Goal: Information Seeking & Learning: Compare options

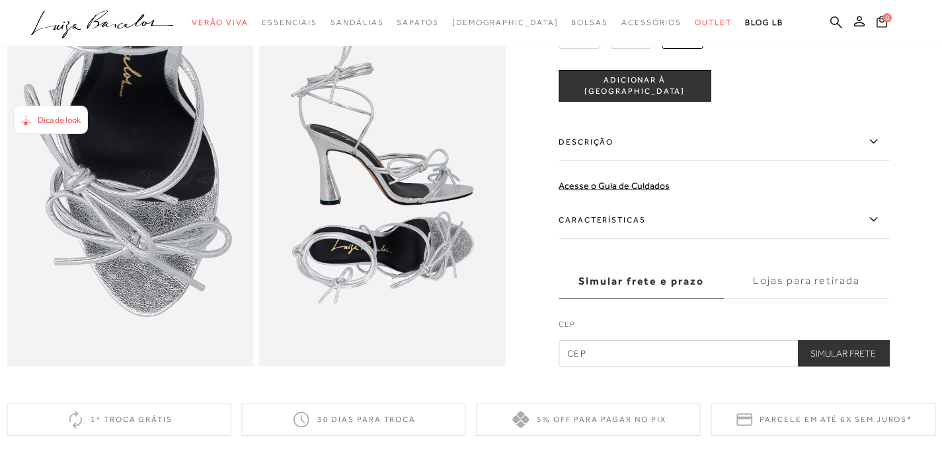
scroll to position [724, 0]
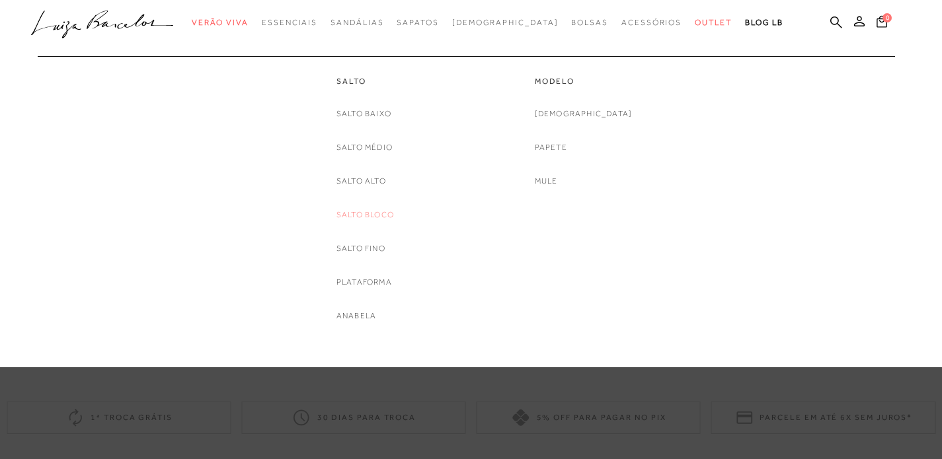
click at [351, 212] on link "Salto Bloco" at bounding box center [364, 215] width 57 height 14
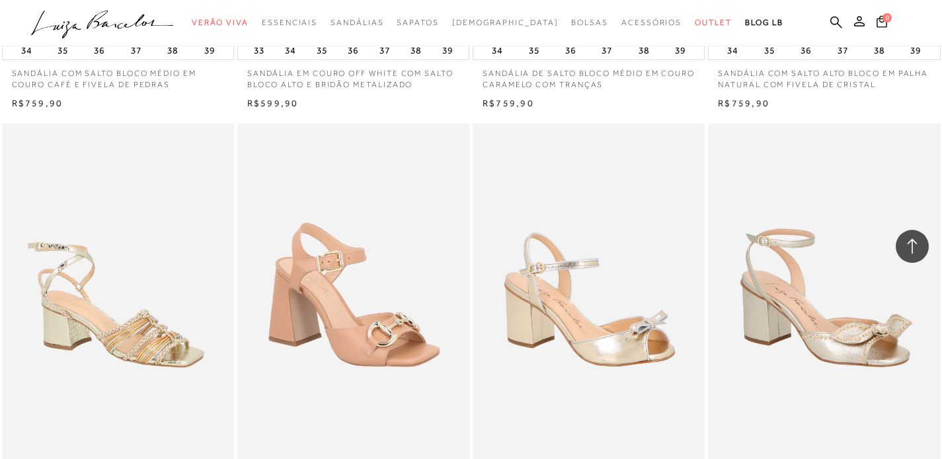
scroll to position [835, 0]
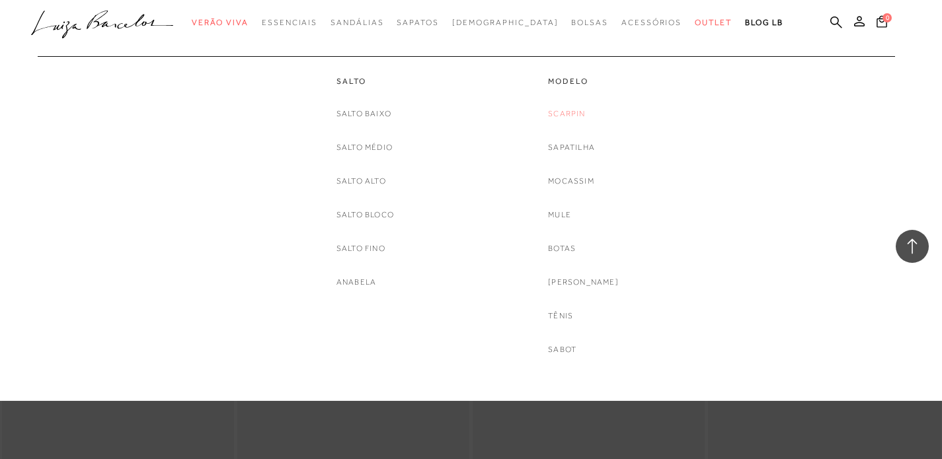
click at [571, 110] on link "Scarpin" at bounding box center [566, 114] width 37 height 14
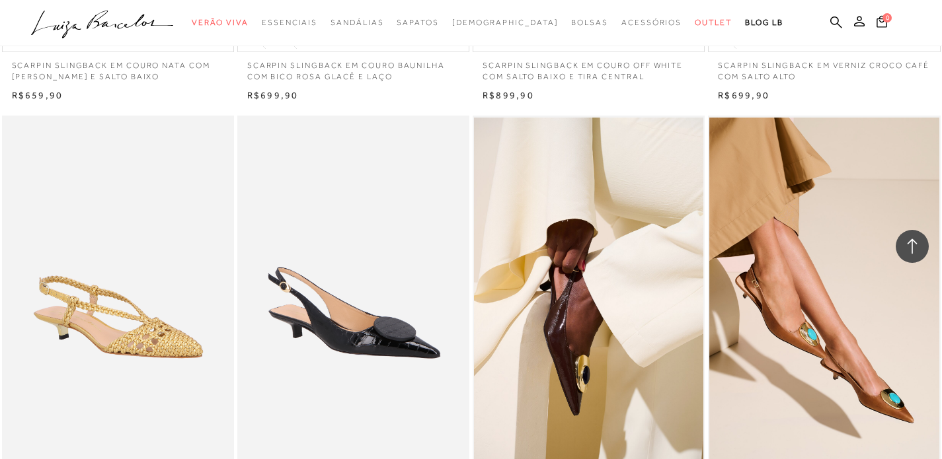
scroll to position [2161, 0]
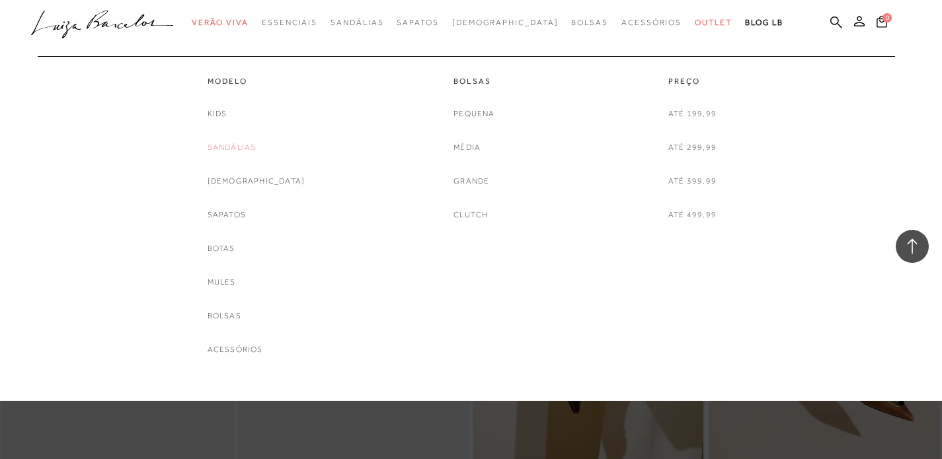
click at [256, 147] on link "Sandálias" at bounding box center [231, 148] width 49 height 14
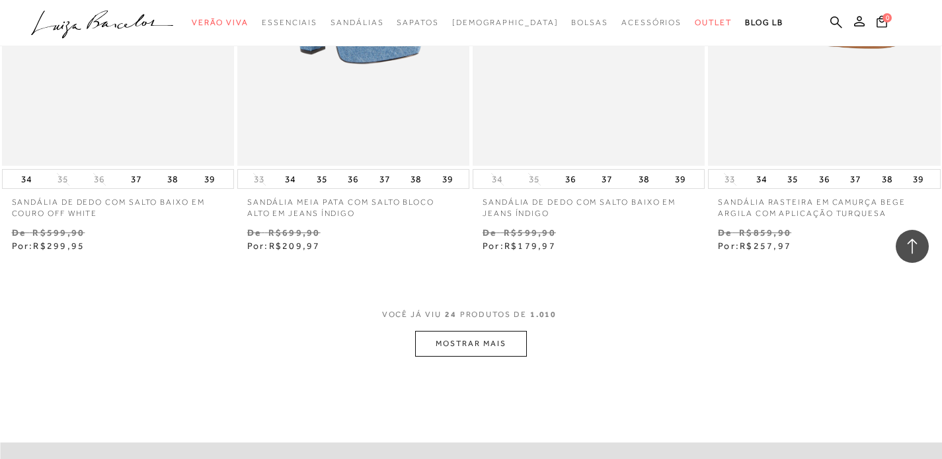
scroll to position [2577, 0]
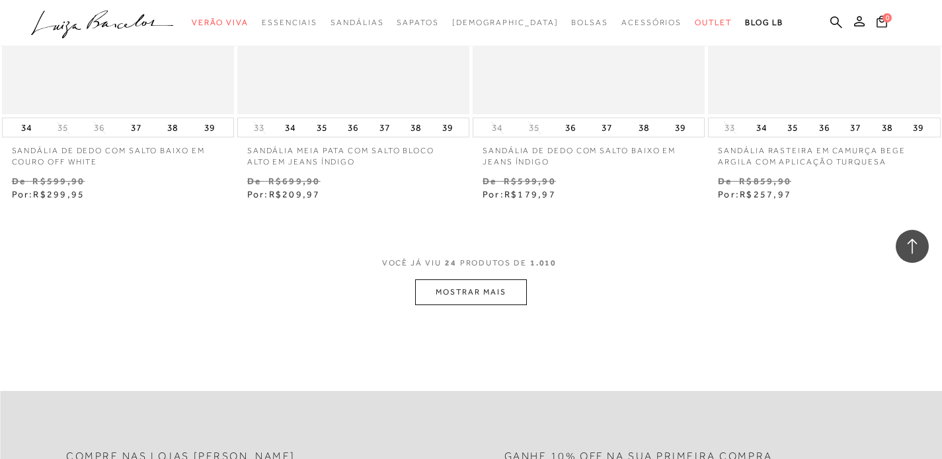
click at [446, 293] on button "MOSTRAR MAIS" at bounding box center [470, 292] width 111 height 26
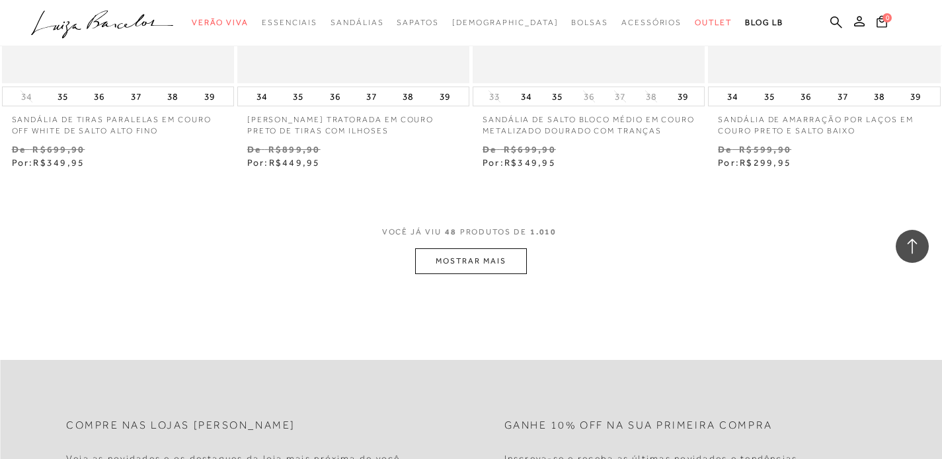
scroll to position [5316, 0]
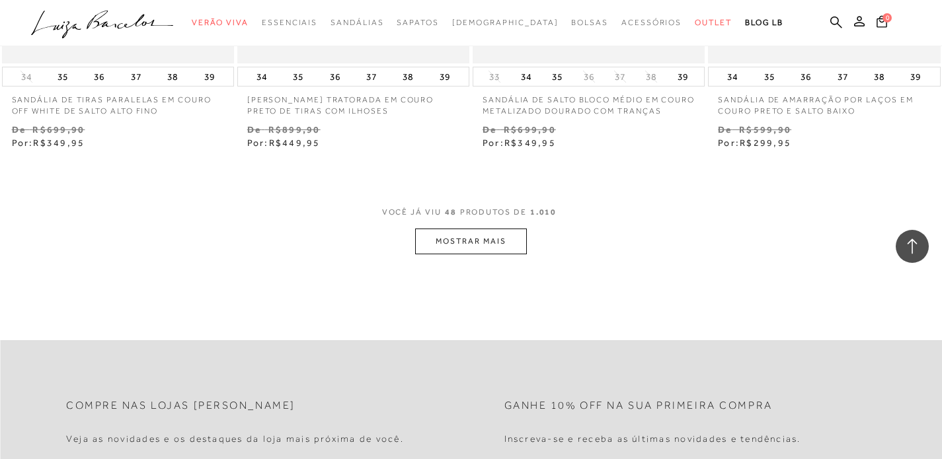
click at [478, 254] on button "MOSTRAR MAIS" at bounding box center [470, 242] width 111 height 26
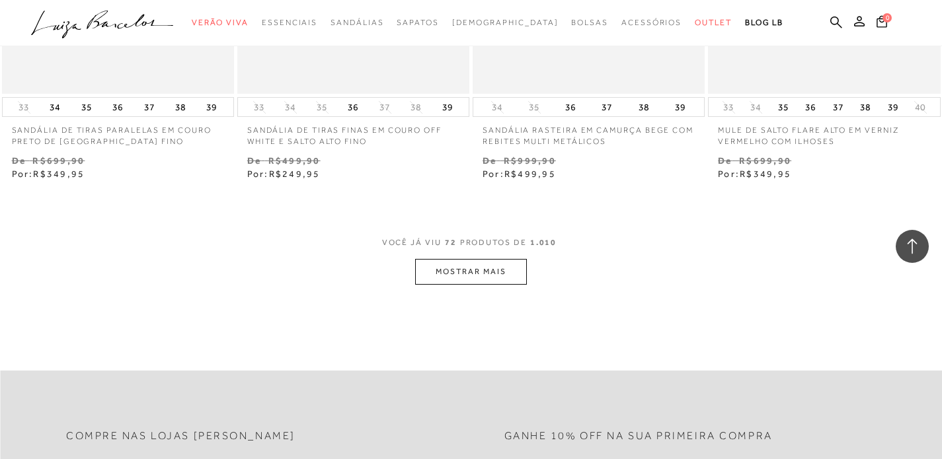
scroll to position [7975, 0]
click at [474, 284] on button "MOSTRAR MAIS" at bounding box center [470, 271] width 111 height 26
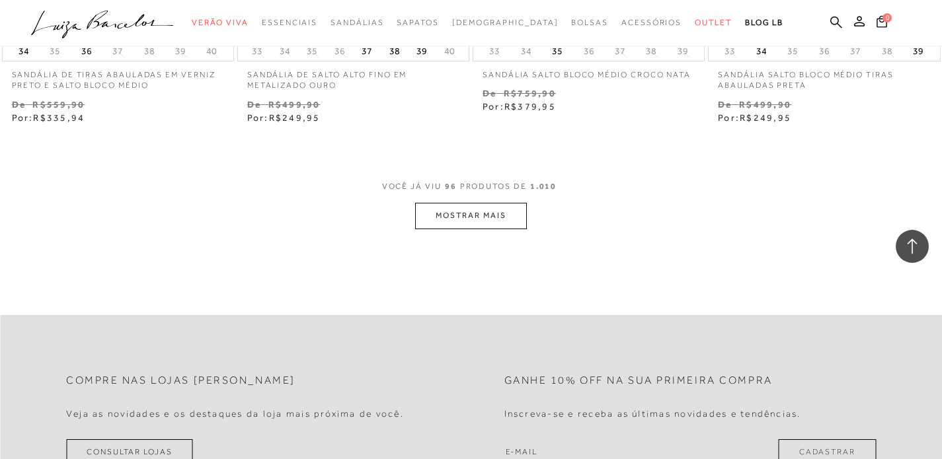
scroll to position [10725, 0]
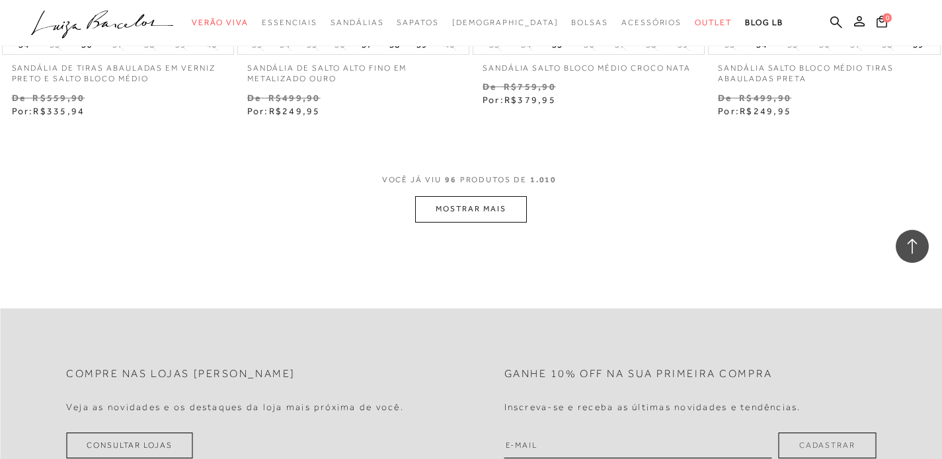
click at [503, 221] on button "MOSTRAR MAIS" at bounding box center [470, 209] width 111 height 26
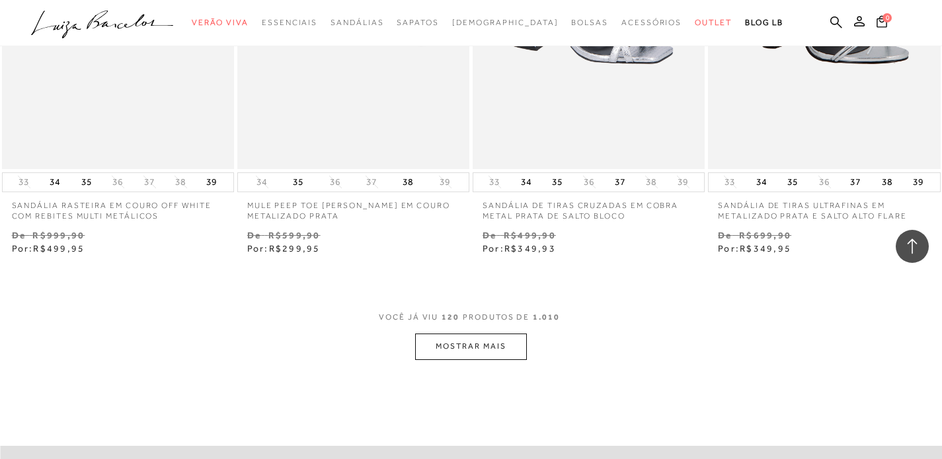
scroll to position [13356, 0]
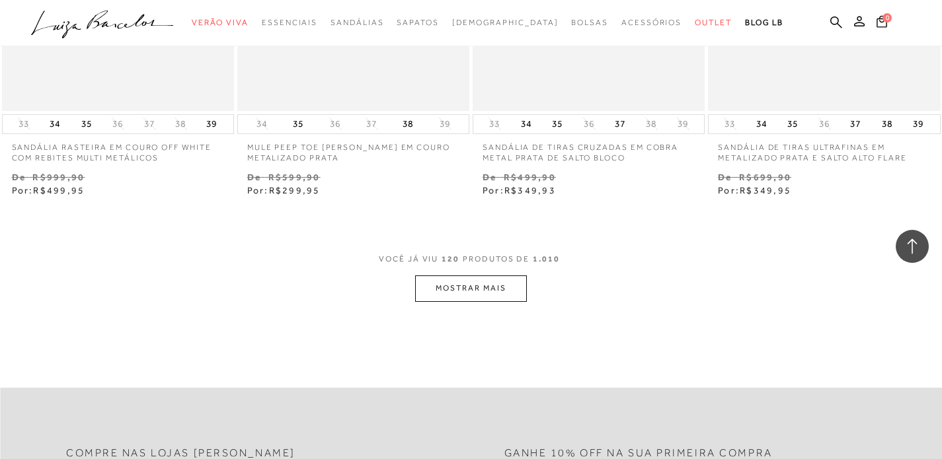
click at [472, 301] on button "MOSTRAR MAIS" at bounding box center [470, 289] width 111 height 26
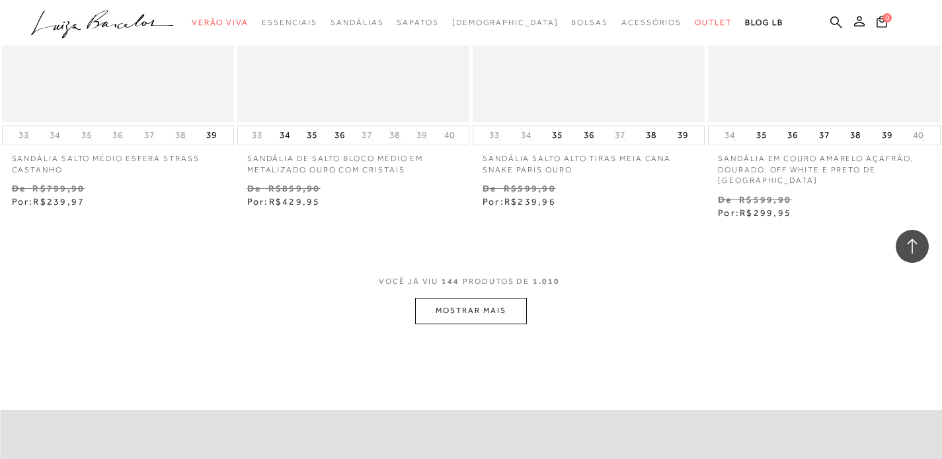
scroll to position [16103, 0]
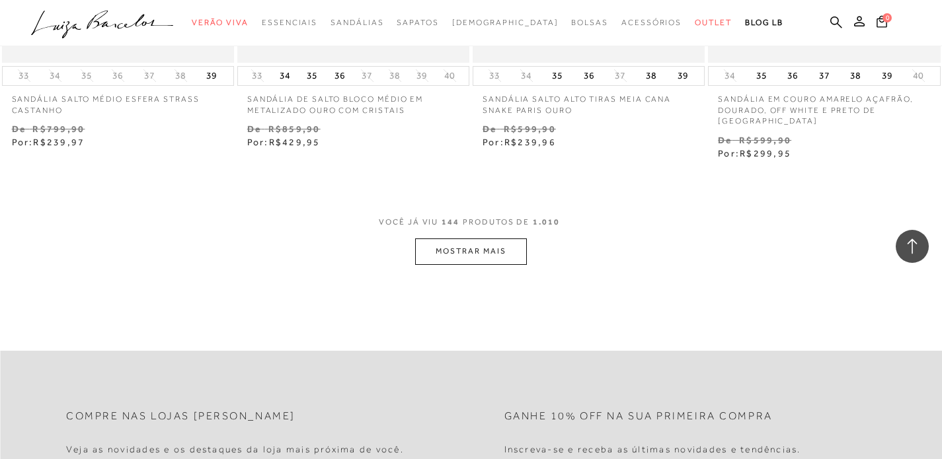
click at [447, 264] on button "MOSTRAR MAIS" at bounding box center [470, 252] width 111 height 26
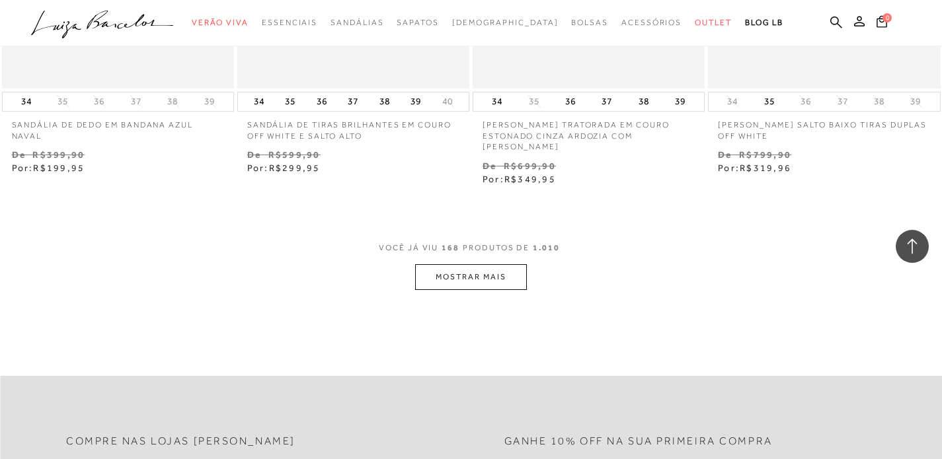
scroll to position [18812, 0]
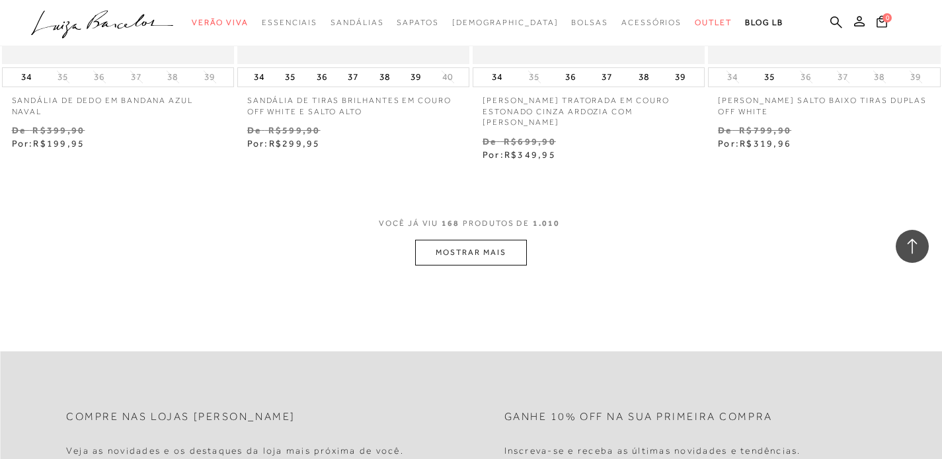
click at [470, 264] on button "MOSTRAR MAIS" at bounding box center [470, 253] width 111 height 26
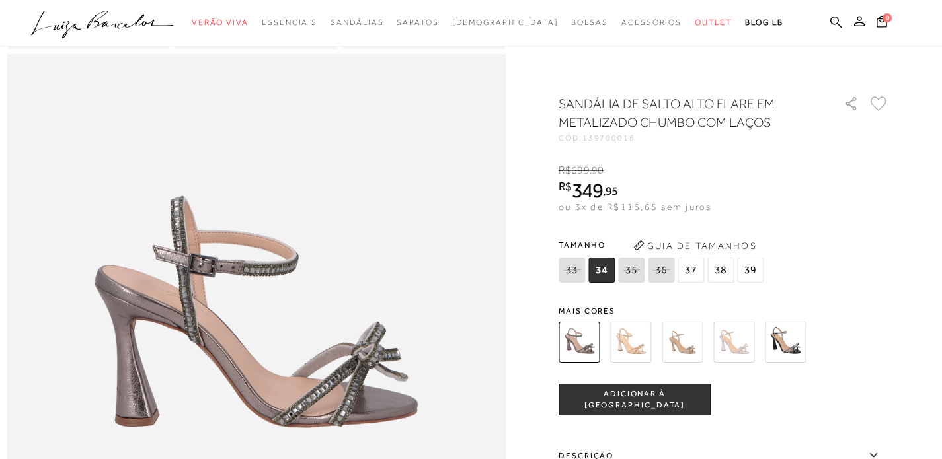
scroll to position [667, 0]
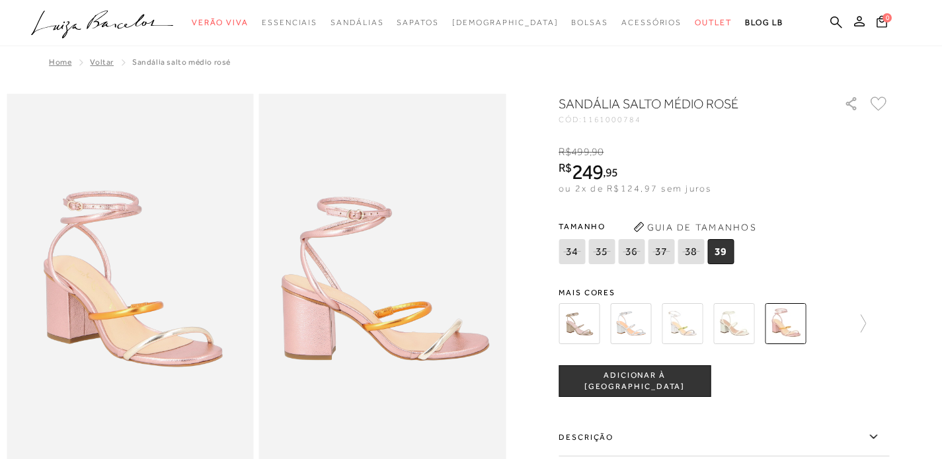
click at [685, 327] on img at bounding box center [681, 323] width 41 height 41
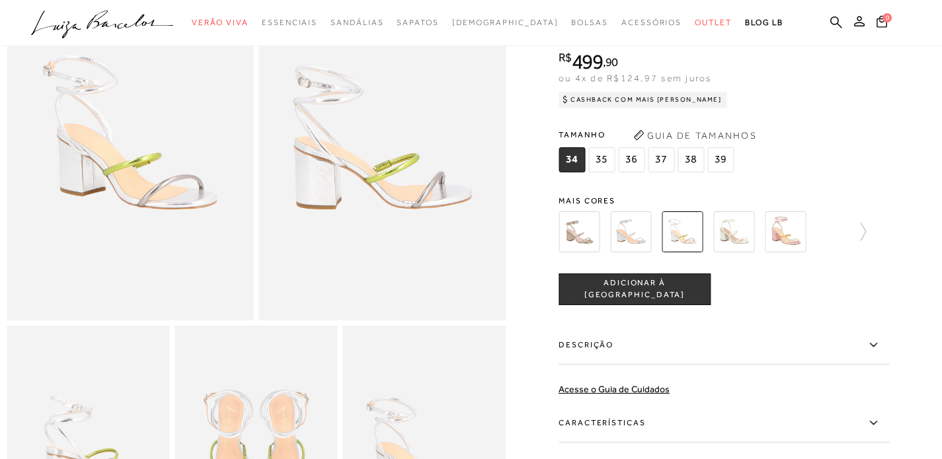
scroll to position [142, 0]
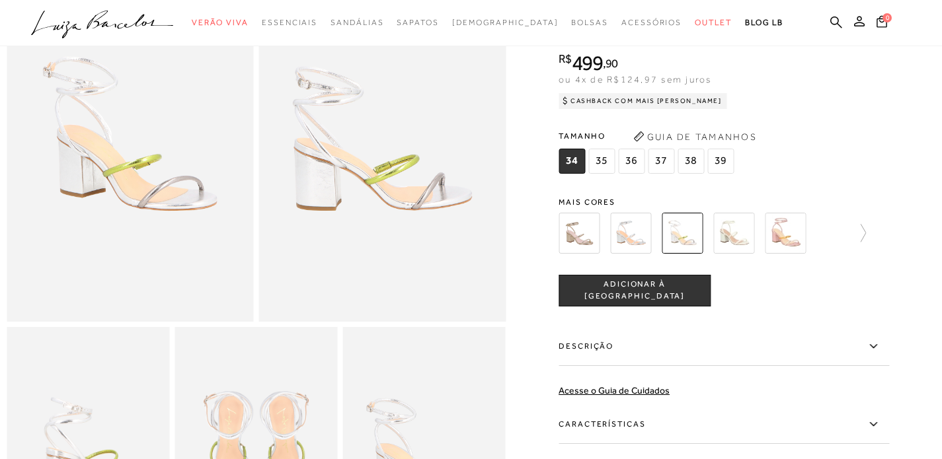
click at [644, 254] on img at bounding box center [630, 233] width 41 height 41
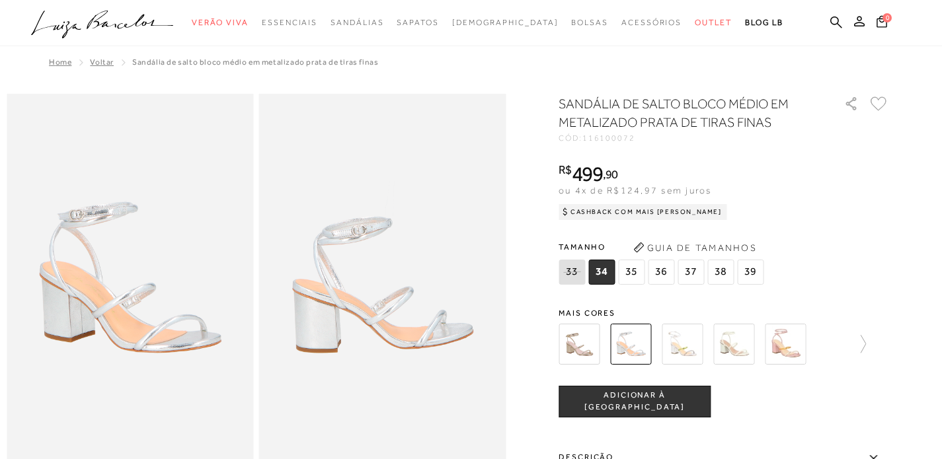
scroll to position [50, 0]
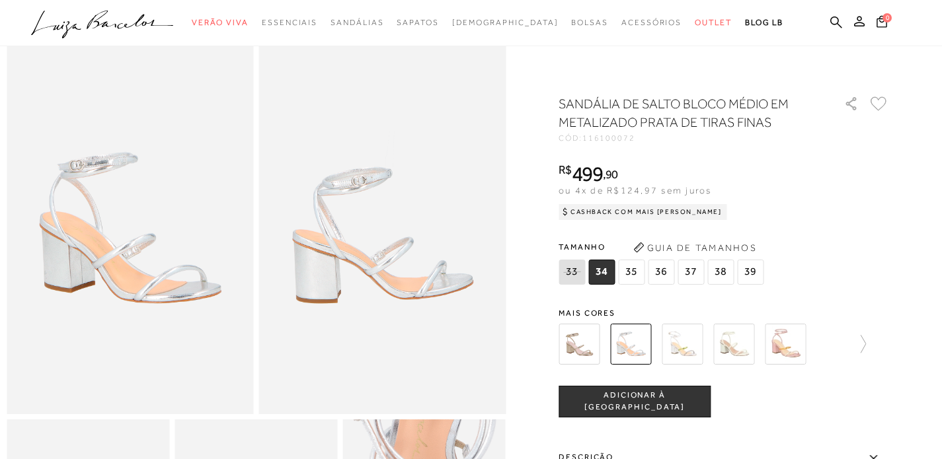
click at [590, 344] on img at bounding box center [578, 344] width 41 height 41
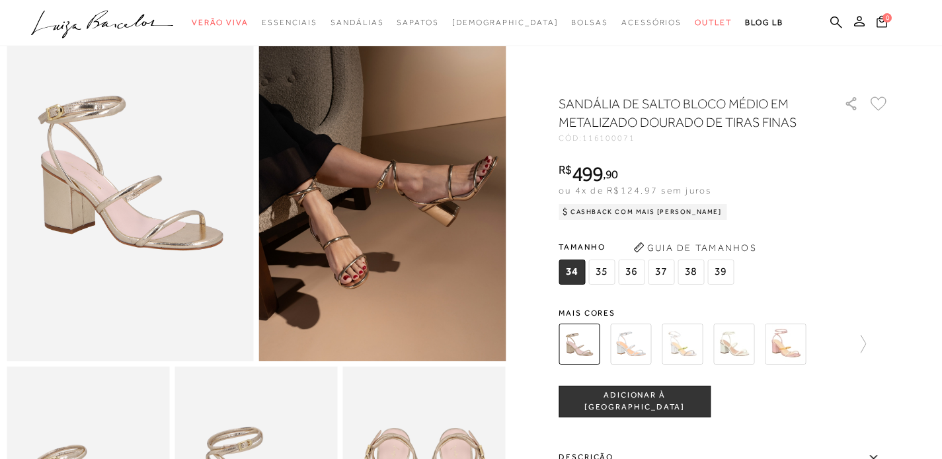
scroll to position [114, 0]
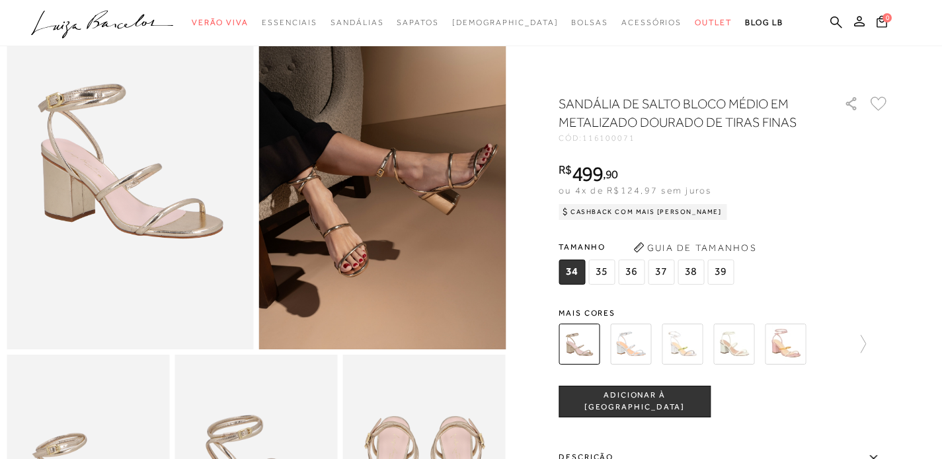
click at [733, 348] on img at bounding box center [733, 344] width 41 height 41
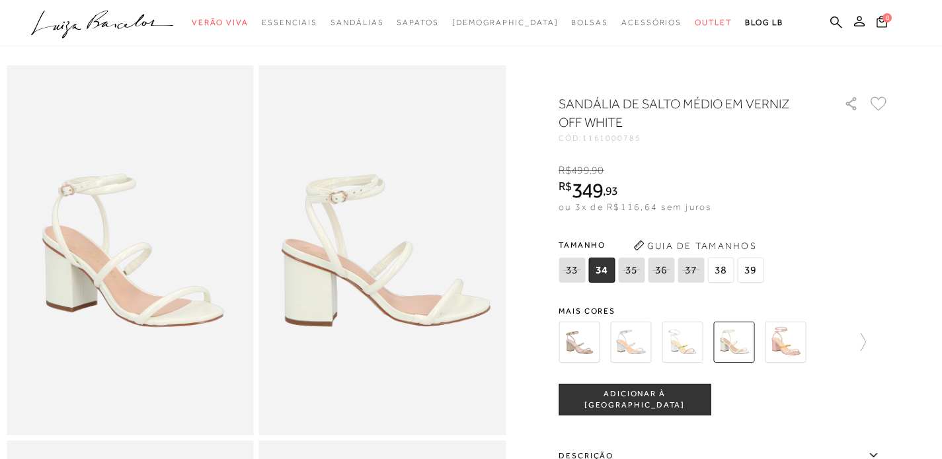
click at [695, 354] on img at bounding box center [681, 342] width 41 height 41
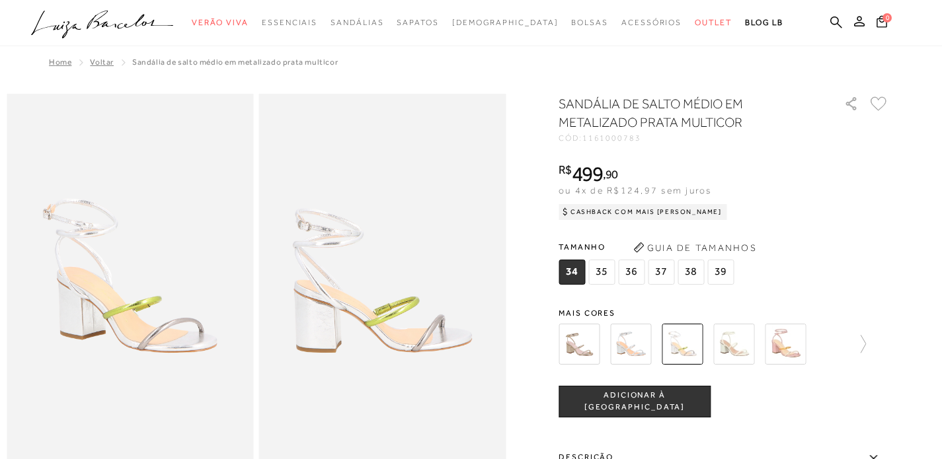
click at [798, 336] on img at bounding box center [784, 344] width 41 height 41
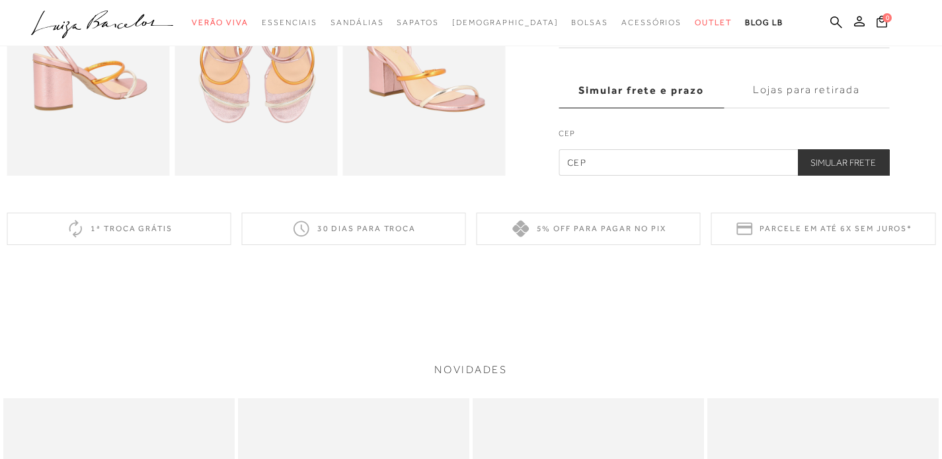
scroll to position [553, 0]
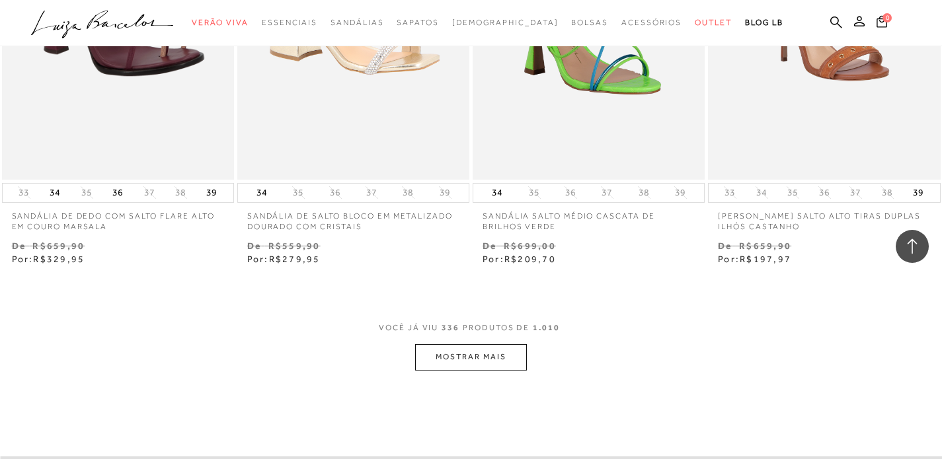
scroll to position [37685, 0]
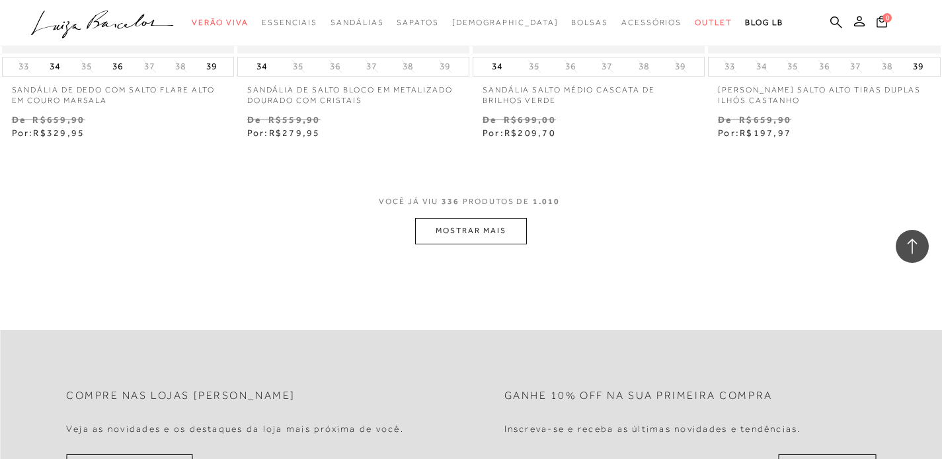
click at [447, 244] on button "MOSTRAR MAIS" at bounding box center [470, 231] width 111 height 26
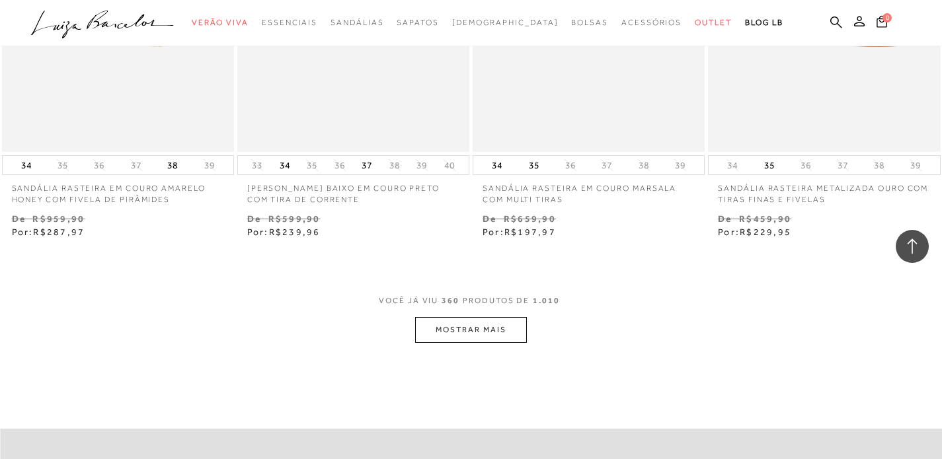
scroll to position [40295, 0]
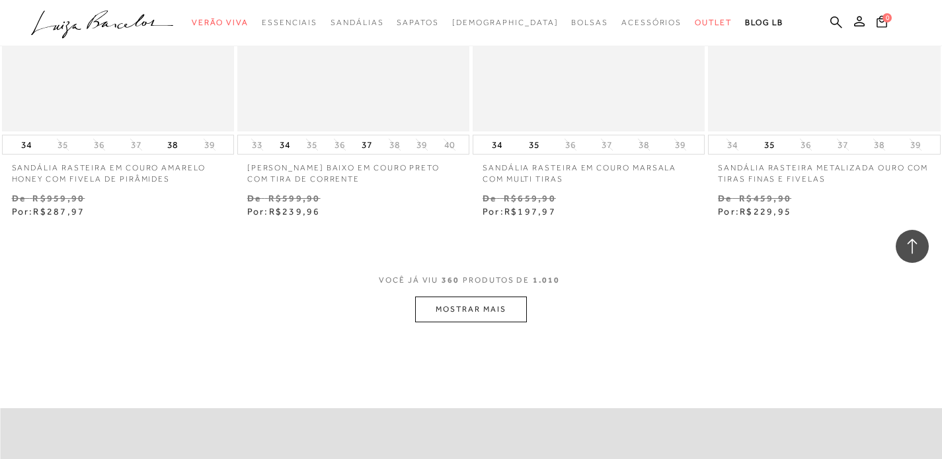
click at [470, 322] on button "MOSTRAR MAIS" at bounding box center [470, 310] width 111 height 26
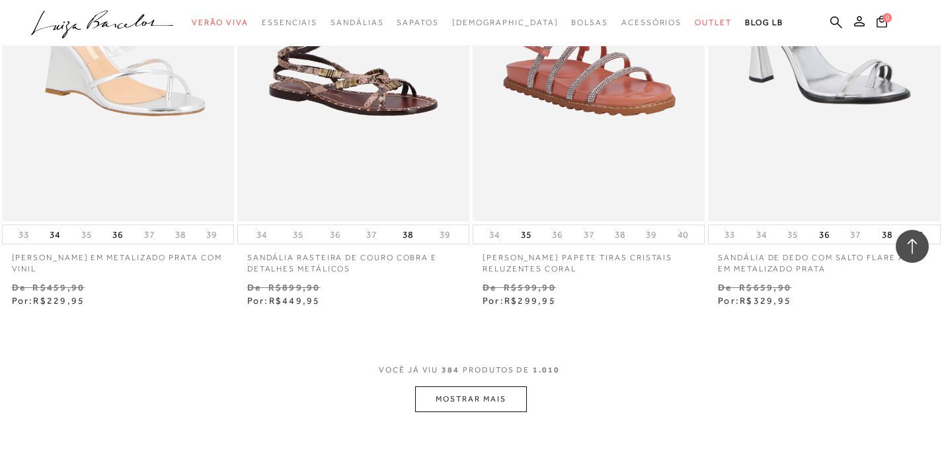
scroll to position [42960, 0]
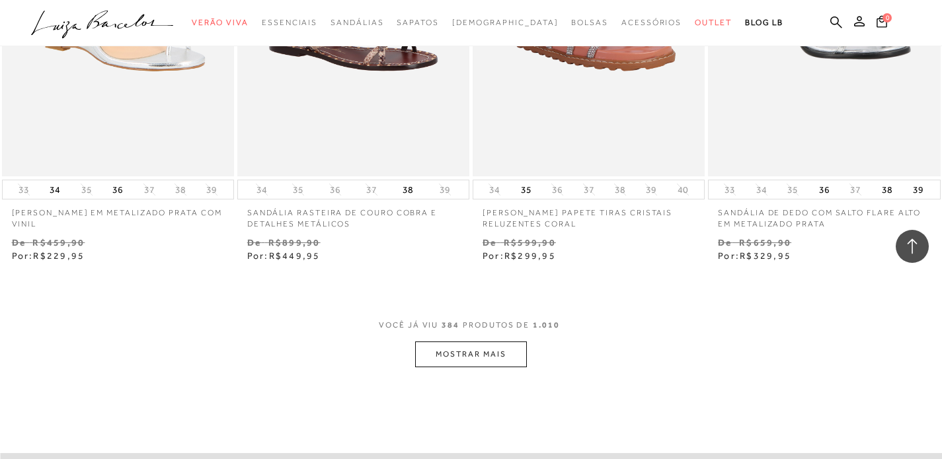
click at [481, 367] on button "MOSTRAR MAIS" at bounding box center [470, 355] width 111 height 26
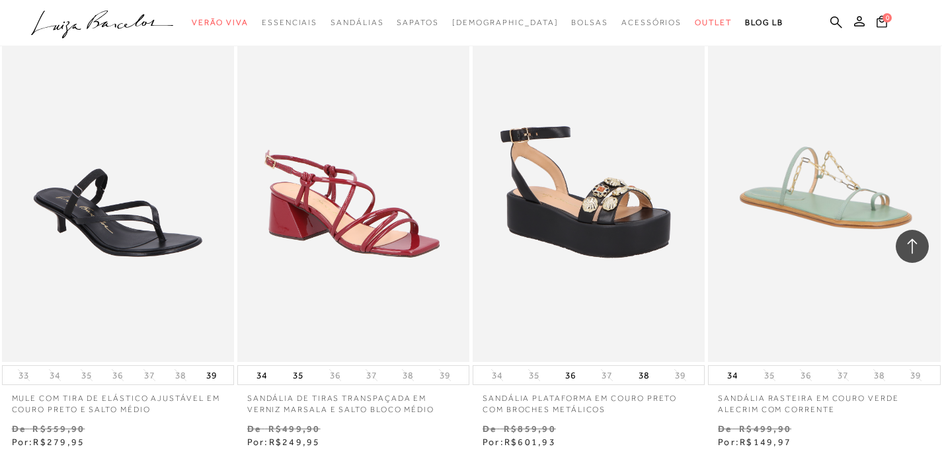
scroll to position [45718, 0]
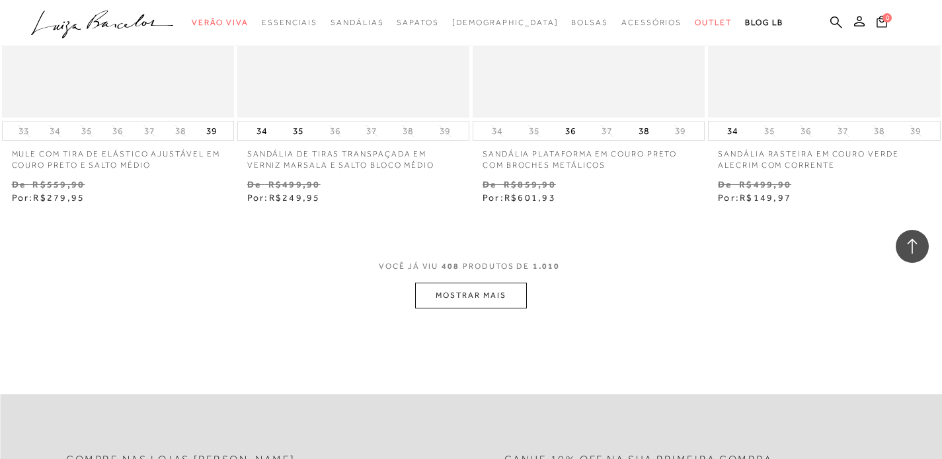
click at [476, 309] on button "MOSTRAR MAIS" at bounding box center [470, 296] width 111 height 26
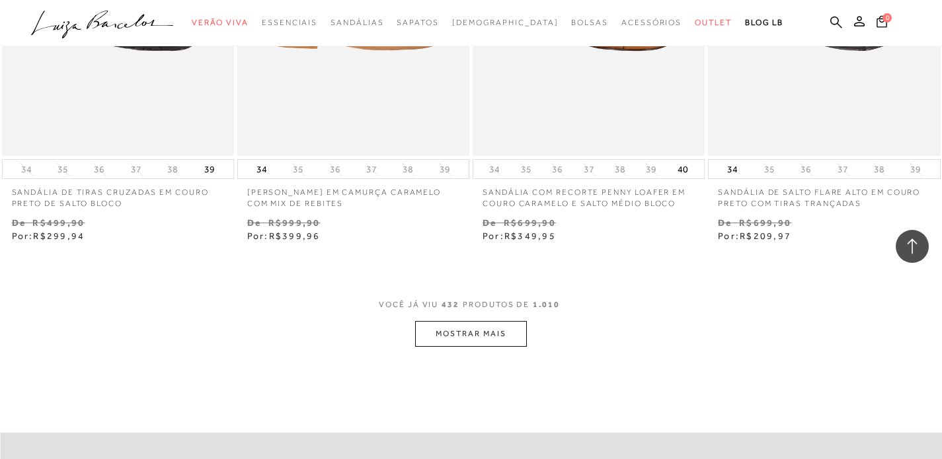
scroll to position [48377, 0]
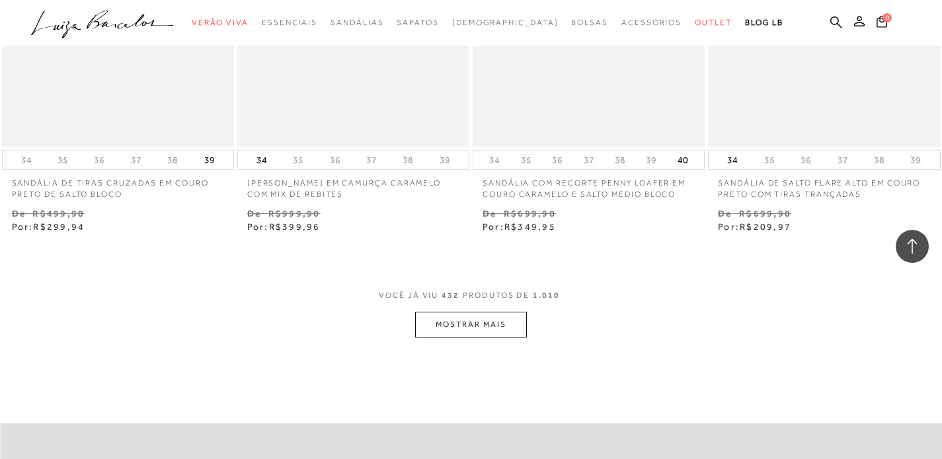
click at [508, 338] on button "MOSTRAR MAIS" at bounding box center [470, 325] width 111 height 26
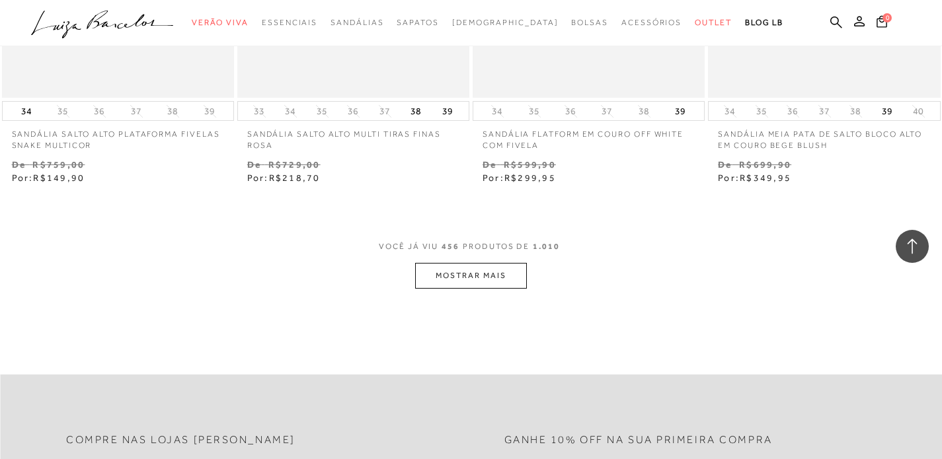
scroll to position [51137, 0]
click at [468, 288] on button "MOSTRAR MAIS" at bounding box center [470, 275] width 111 height 26
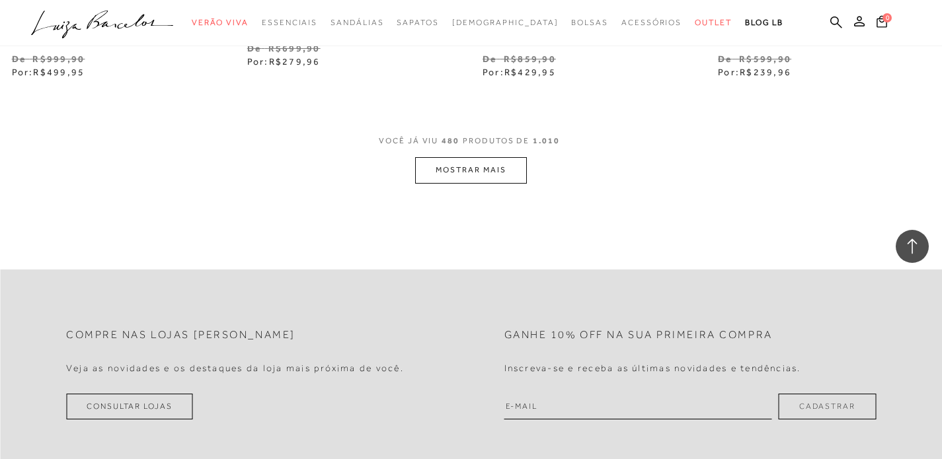
scroll to position [53952, 0]
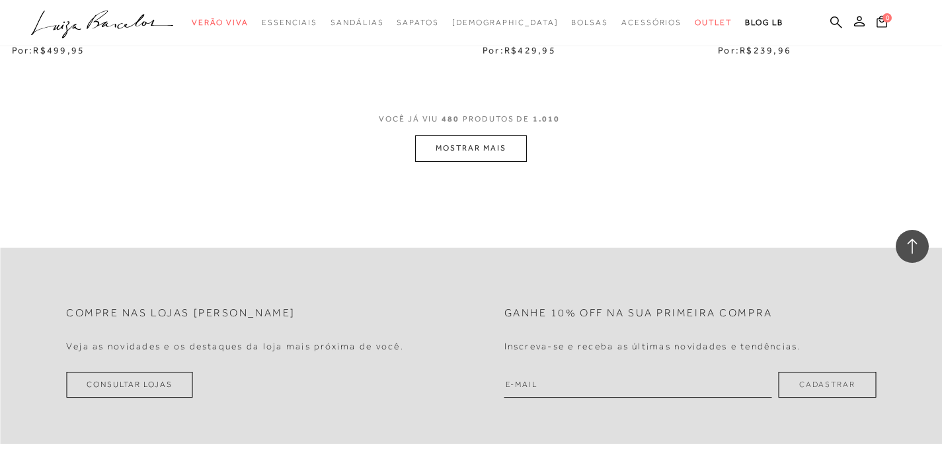
click at [480, 161] on button "MOSTRAR MAIS" at bounding box center [470, 148] width 111 height 26
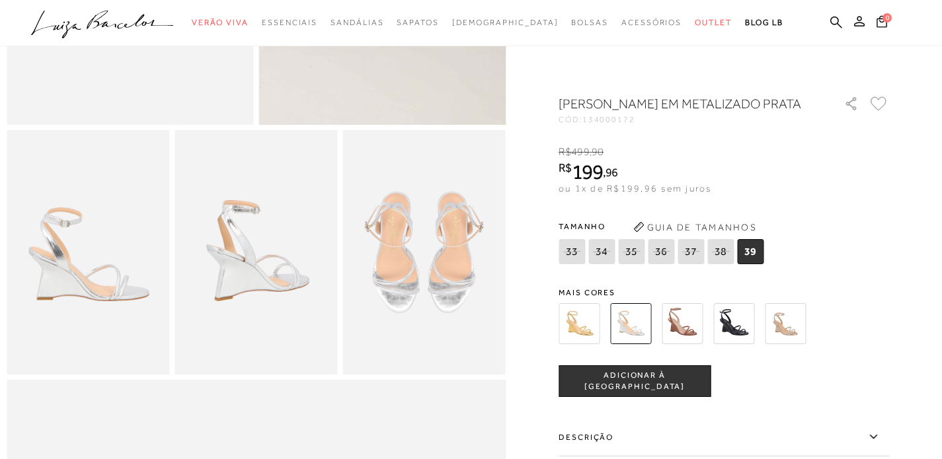
scroll to position [346, 0]
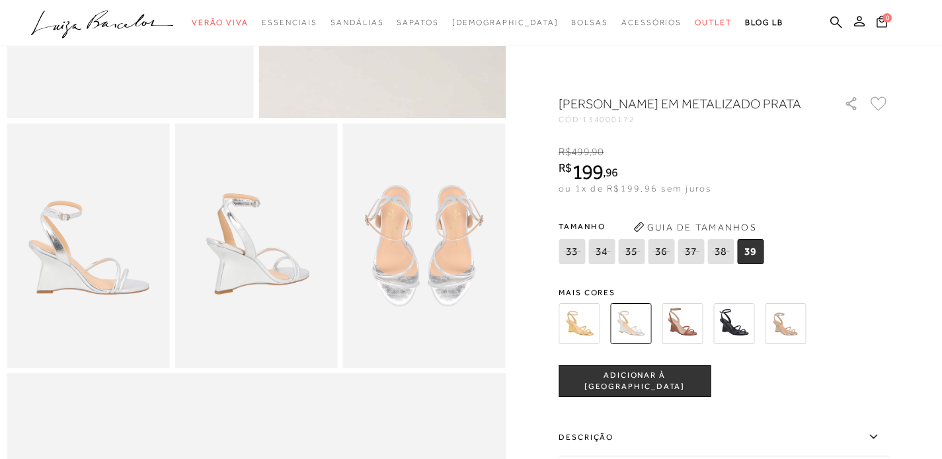
click at [591, 342] on img at bounding box center [578, 323] width 41 height 41
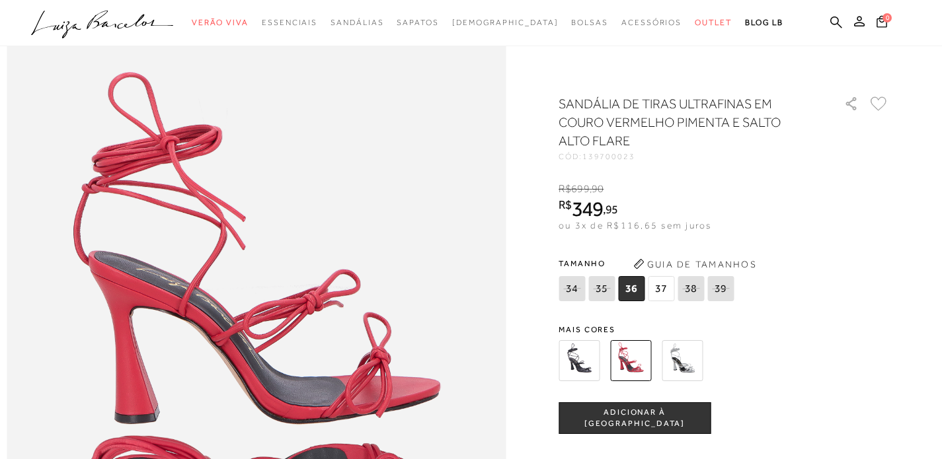
scroll to position [751, 0]
click at [679, 359] on img at bounding box center [681, 360] width 41 height 41
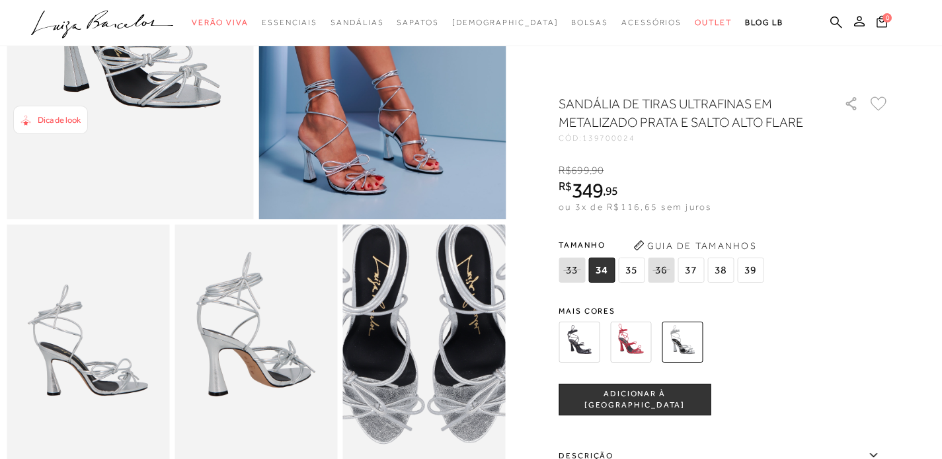
scroll to position [265, 0]
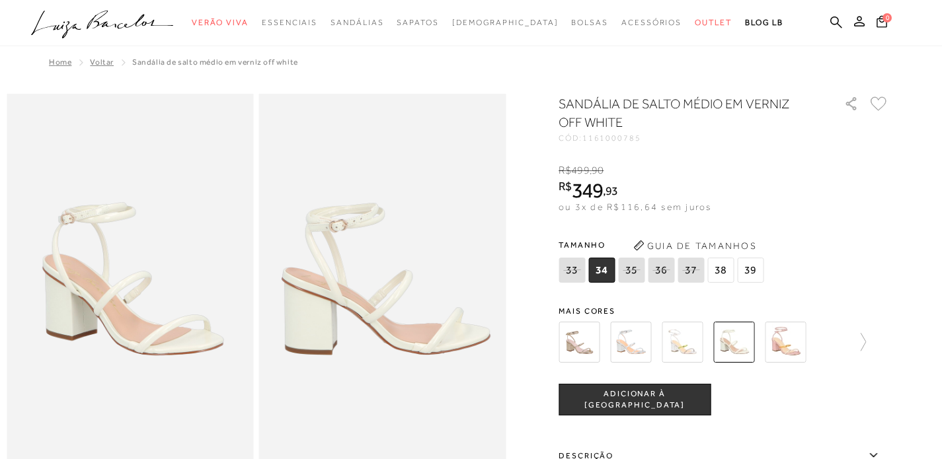
scroll to position [47, 0]
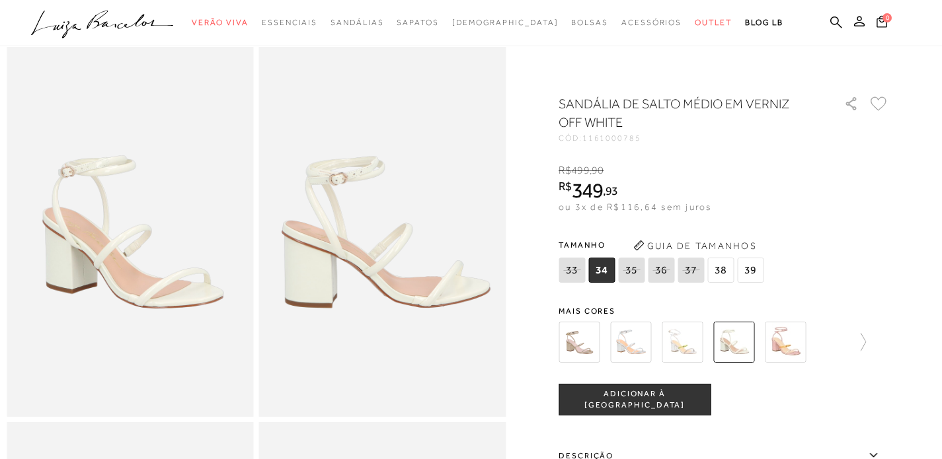
click at [638, 346] on img at bounding box center [630, 342] width 41 height 41
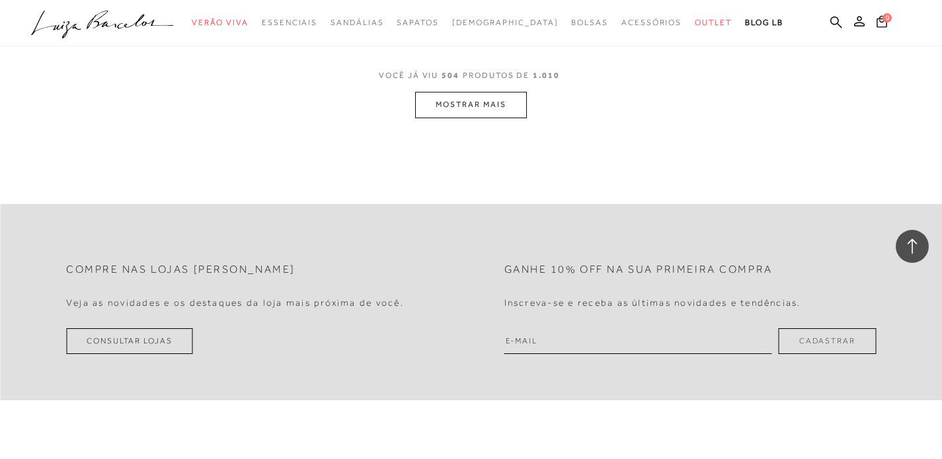
scroll to position [56706, 0]
click at [489, 117] on button "MOSTRAR MAIS" at bounding box center [470, 104] width 111 height 26
